Goal: Transaction & Acquisition: Purchase product/service

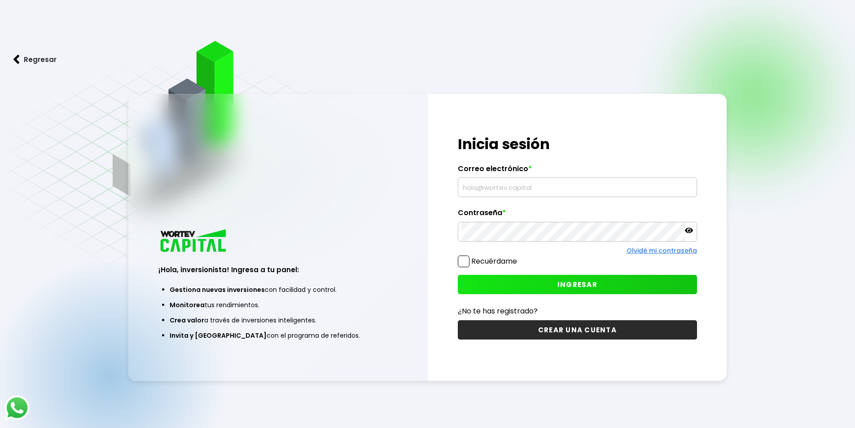
click at [492, 189] on input "text" at bounding box center [577, 187] width 231 height 19
type input "[EMAIL_ADDRESS][DOMAIN_NAME]"
click at [556, 283] on button "INGRESAR" at bounding box center [577, 284] width 239 height 19
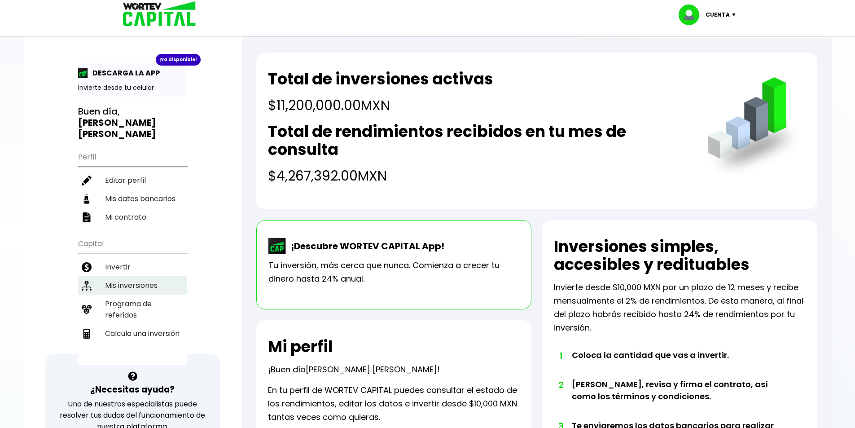
click at [150, 276] on li "Mis inversiones" at bounding box center [132, 285] width 109 height 18
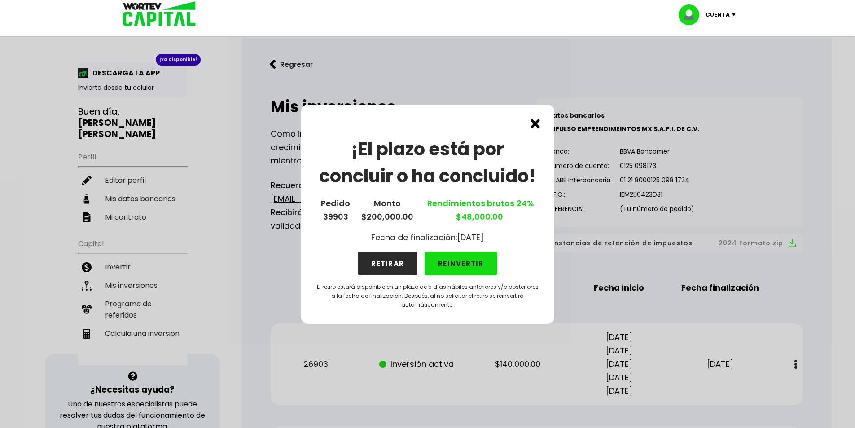
click at [460, 265] on button "REINVERTIR" at bounding box center [461, 263] width 73 height 24
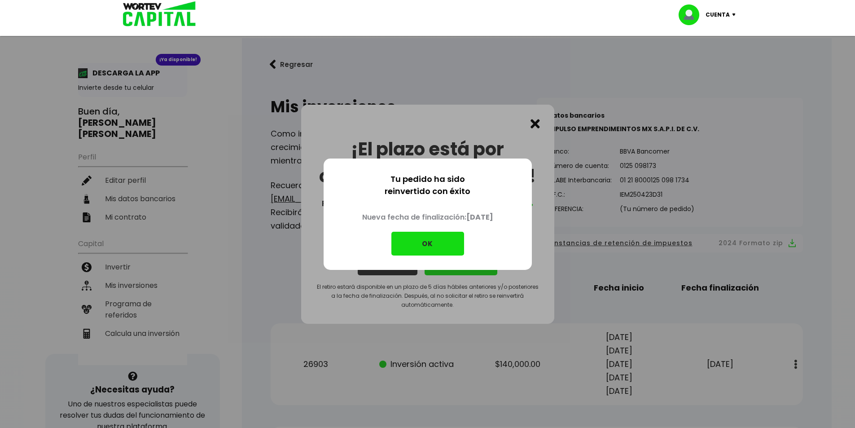
click at [434, 243] on button "OK" at bounding box center [427, 244] width 73 height 24
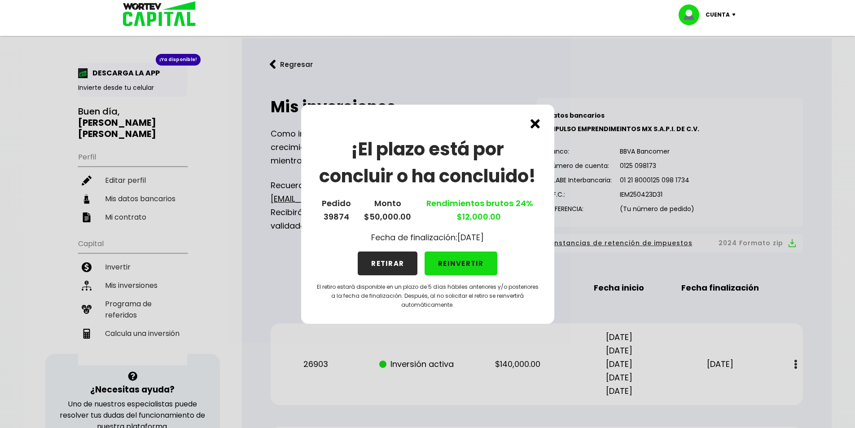
click at [470, 264] on button "REINVERTIR" at bounding box center [461, 263] width 73 height 24
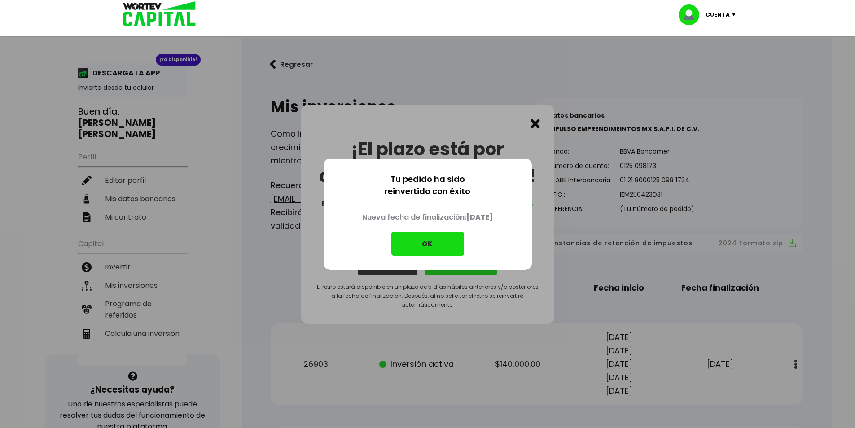
click at [424, 241] on button "OK" at bounding box center [427, 244] width 73 height 24
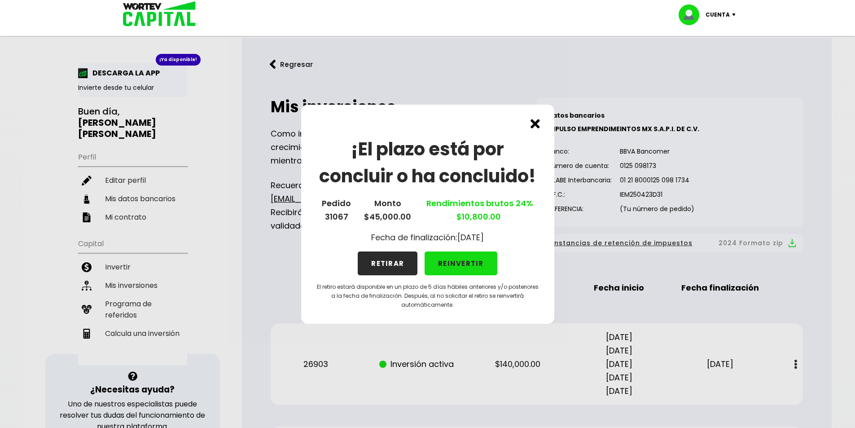
click at [396, 266] on button "RETIRAR" at bounding box center [388, 263] width 60 height 24
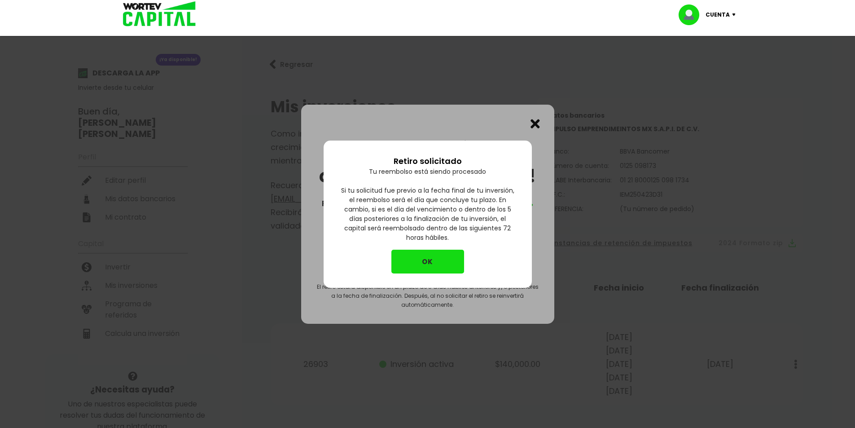
click at [414, 262] on button "OK" at bounding box center [427, 261] width 73 height 24
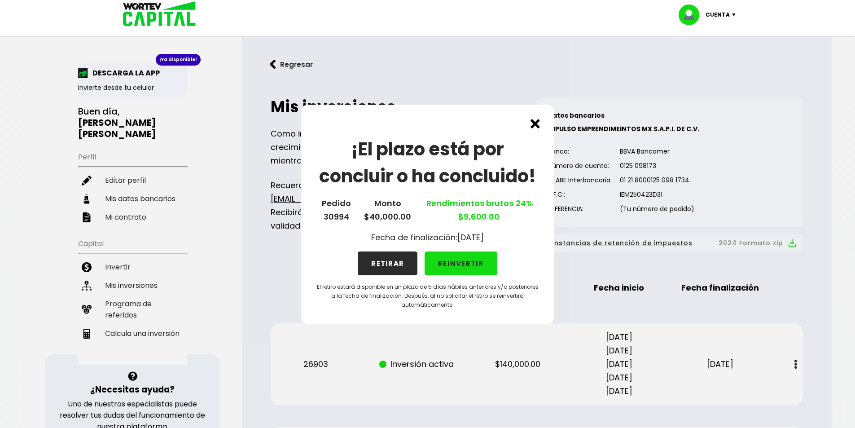
click at [398, 262] on button "RETIRAR" at bounding box center [388, 263] width 60 height 24
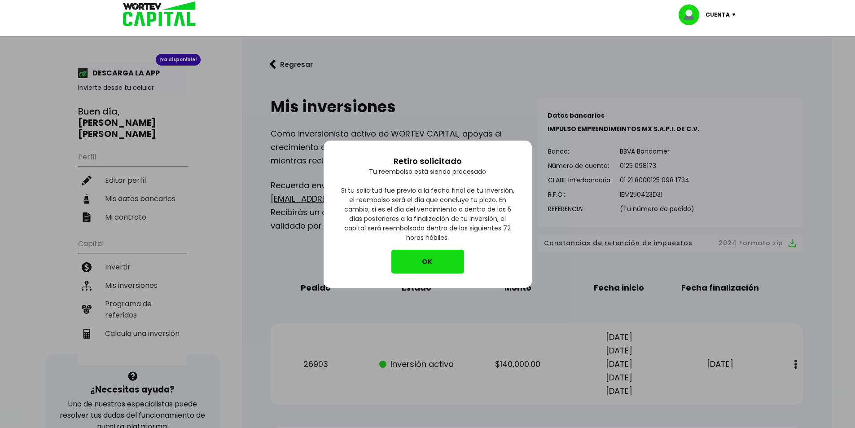
click at [416, 258] on button "OK" at bounding box center [427, 261] width 73 height 24
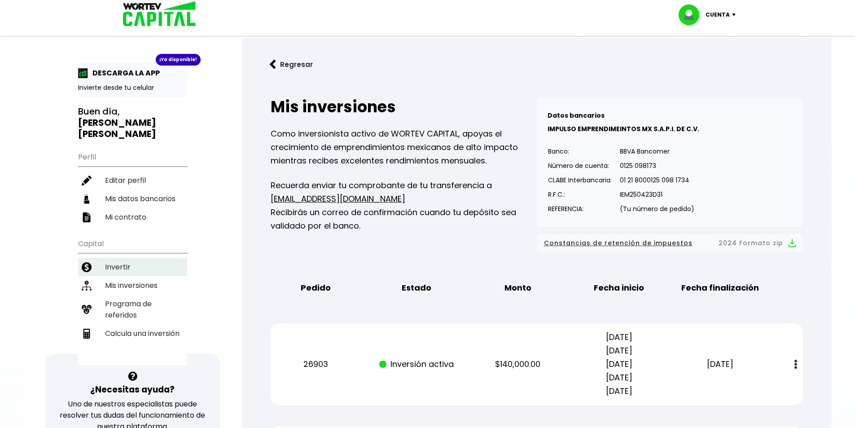
click at [129, 258] on li "Invertir" at bounding box center [132, 267] width 109 height 18
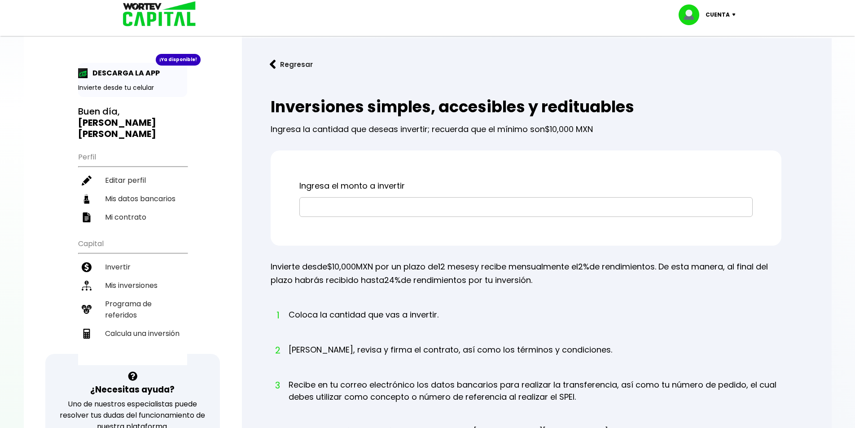
click at [401, 210] on input "text" at bounding box center [525, 206] width 445 height 19
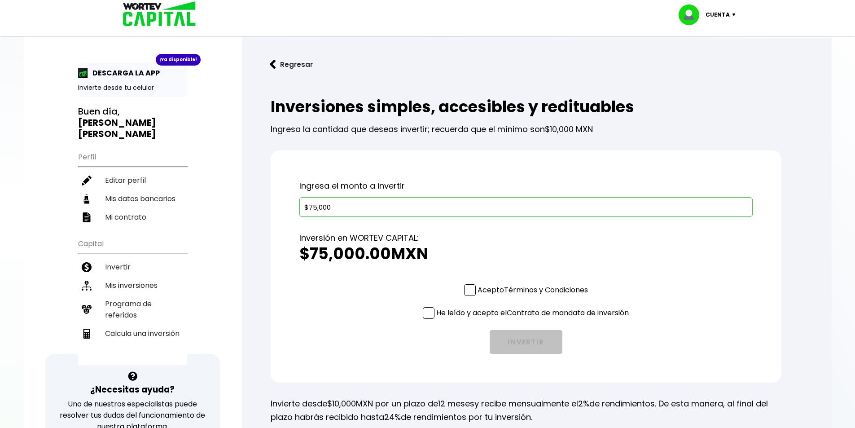
type input "$75,000"
click at [471, 292] on span at bounding box center [470, 290] width 12 height 12
click at [534, 297] on input "Acepto Términos y Condiciones" at bounding box center [534, 297] width 0 height 0
click at [429, 310] on span at bounding box center [429, 313] width 12 height 12
click at [534, 319] on input "He leído y acepto el Contrato de mandato de inversión" at bounding box center [534, 319] width 0 height 0
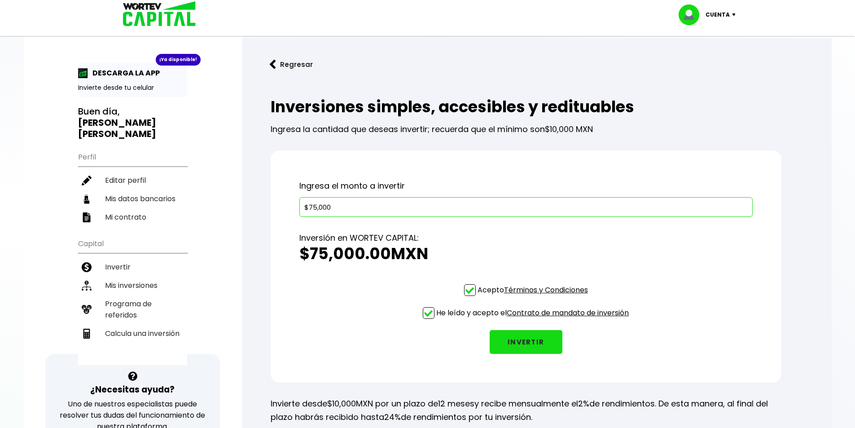
click at [553, 350] on button "INVERTIR" at bounding box center [526, 342] width 73 height 24
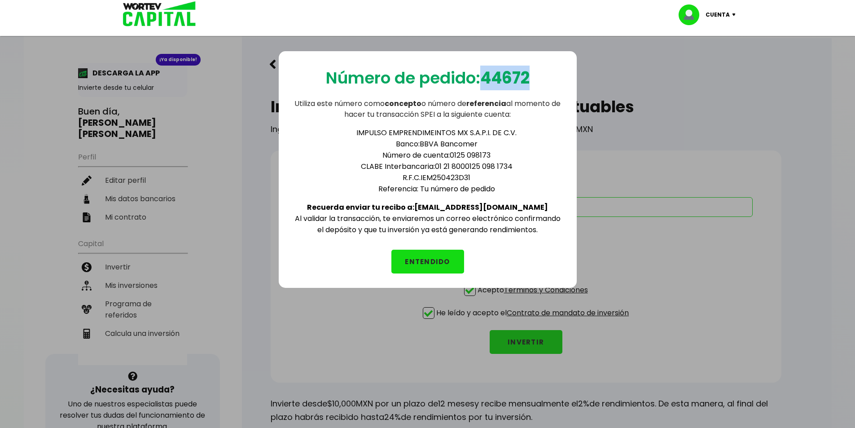
drag, startPoint x: 484, startPoint y: 80, endPoint x: 535, endPoint y: 76, distance: 51.8
click at [535, 76] on div "Número de pedido: 44672 Utiliza este número como concepto o número de referenci…" at bounding box center [428, 169] width 298 height 236
copy b "44672"
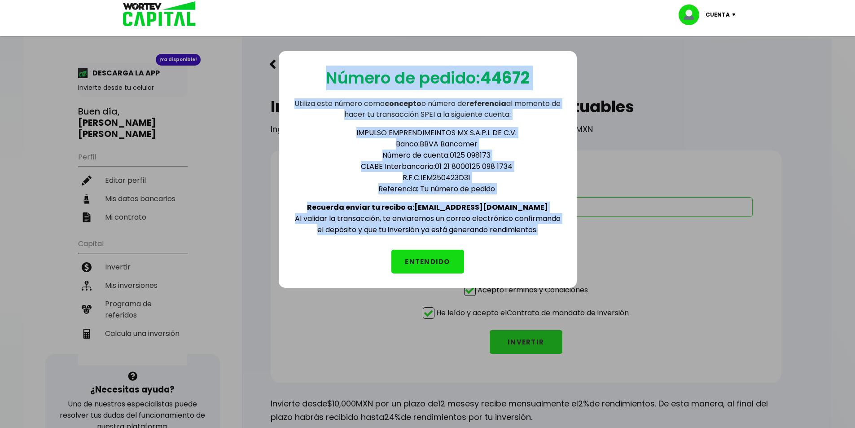
drag, startPoint x: 326, startPoint y: 75, endPoint x: 557, endPoint y: 246, distance: 287.7
click at [557, 246] on div "Número de pedido: 44672 Utiliza este número como concepto o número de referenci…" at bounding box center [428, 169] width 298 height 236
copy div "Número de pedido: 44672 Utiliza este número como concepto o número de referenci…"
click at [417, 267] on button "ENTENDIDO" at bounding box center [427, 261] width 73 height 24
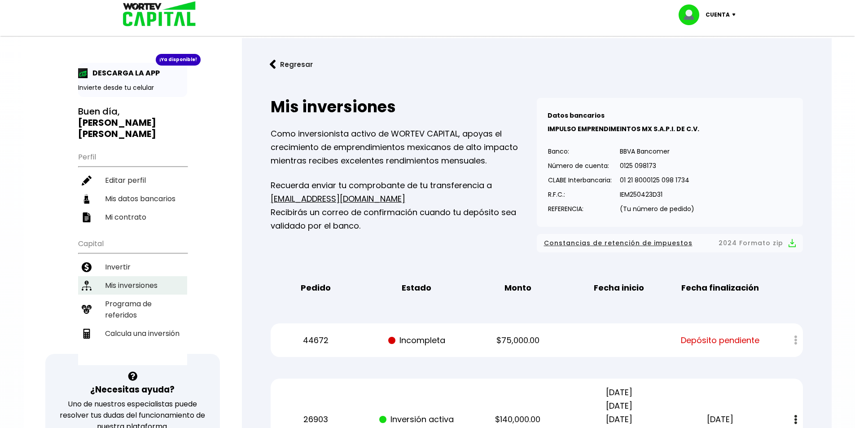
click at [135, 278] on li "Mis inversiones" at bounding box center [132, 285] width 109 height 18
click at [270, 65] on img at bounding box center [273, 64] width 6 height 9
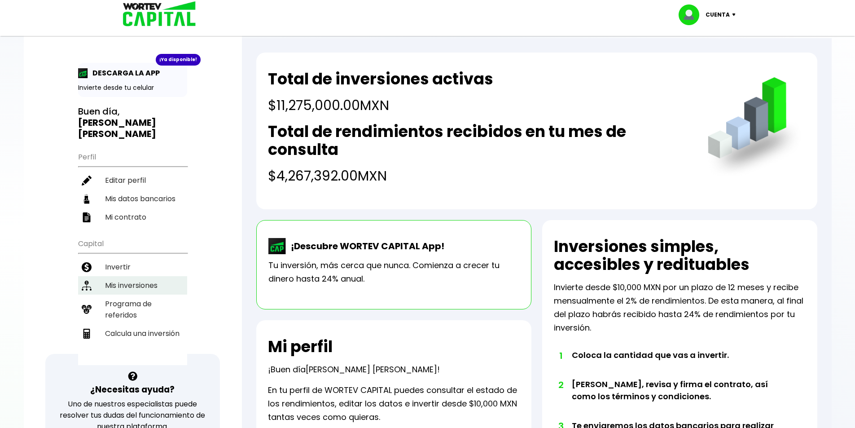
click at [127, 280] on li "Mis inversiones" at bounding box center [132, 285] width 109 height 18
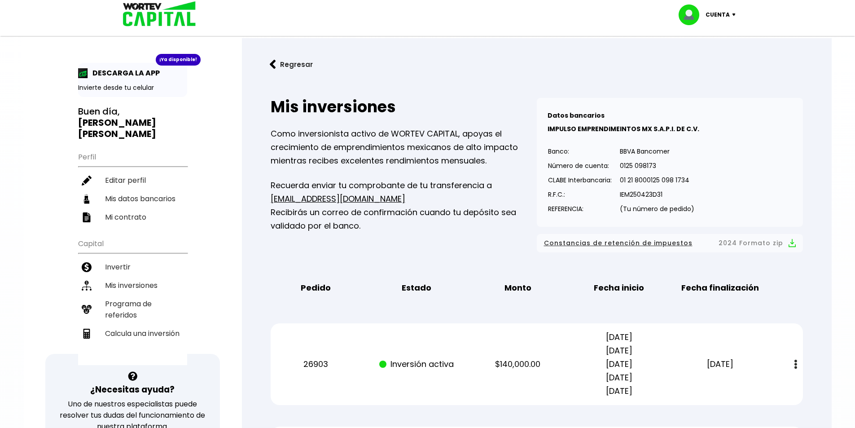
click at [276, 64] on button "Regresar" at bounding box center [291, 65] width 70 height 24
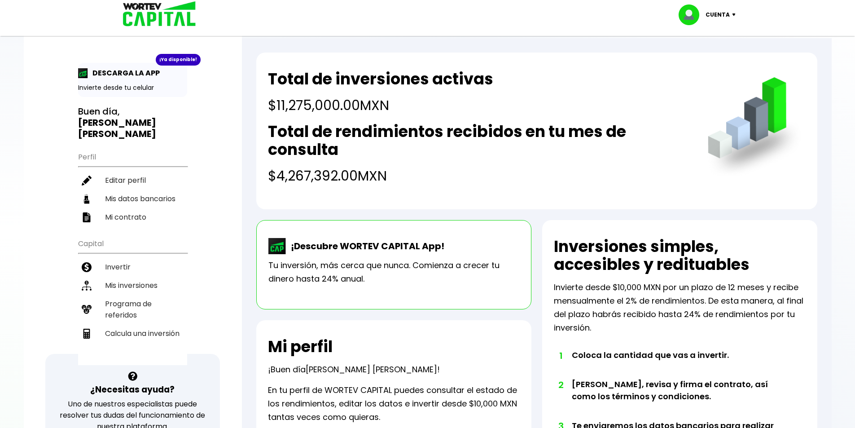
click at [734, 13] on img at bounding box center [736, 14] width 12 height 3
click at [710, 58] on li "Cerrar sesión" at bounding box center [708, 60] width 72 height 18
